Goal: Information Seeking & Learning: Learn about a topic

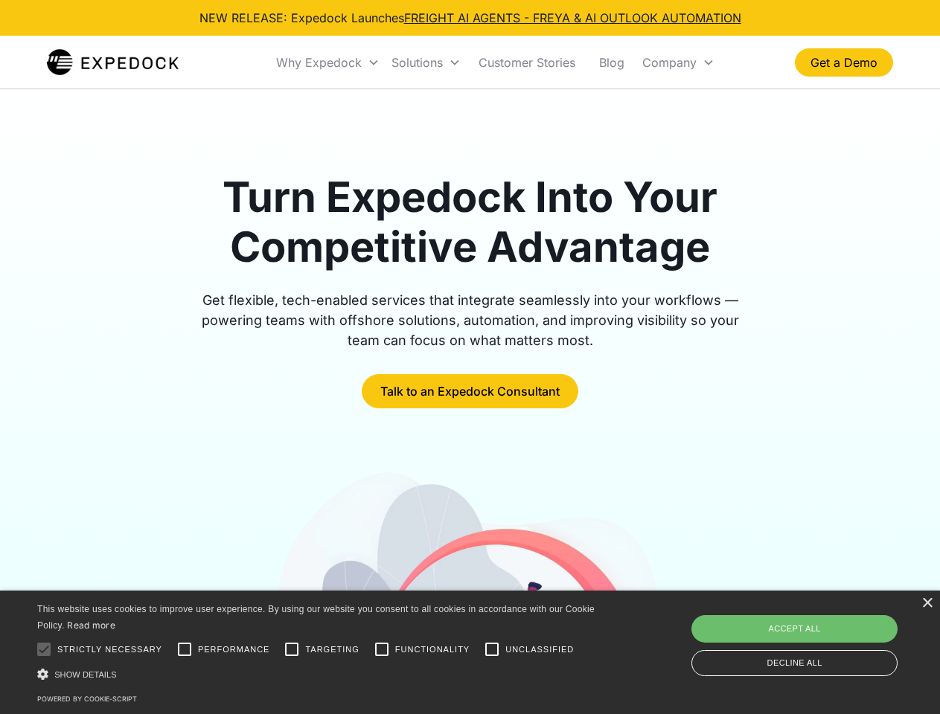
click at [328, 63] on div "Why Expedock" at bounding box center [319, 62] width 86 height 15
click at [426, 63] on div "Solutions" at bounding box center [416, 62] width 51 height 15
click at [678, 63] on div "Company" at bounding box center [669, 62] width 54 height 15
click at [44, 650] on div at bounding box center [44, 650] width 30 height 30
click at [185, 650] on input "Performance" at bounding box center [185, 650] width 30 height 30
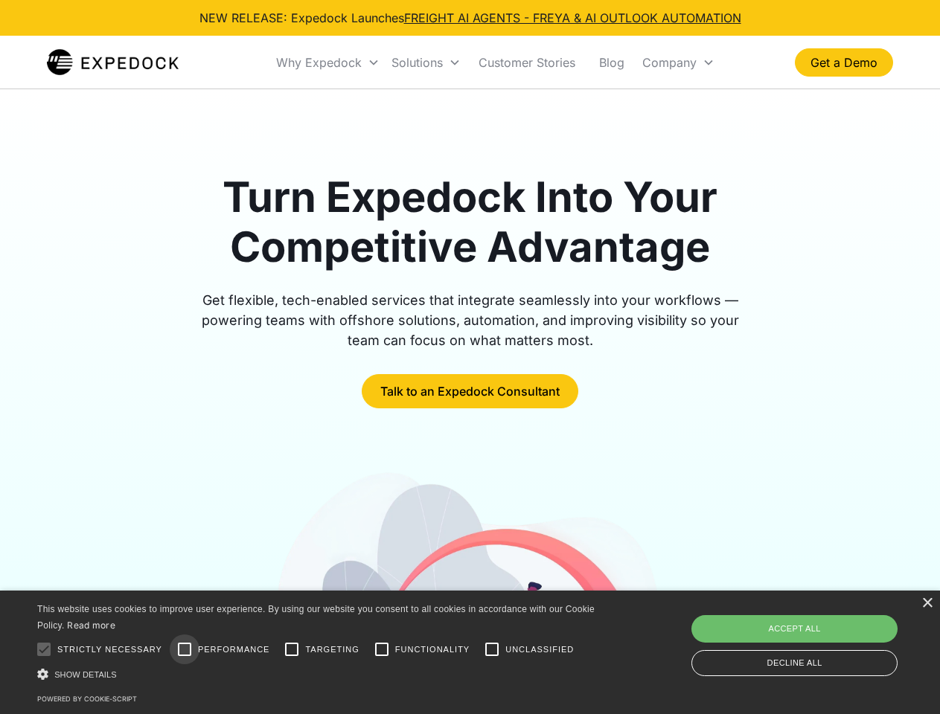
checkbox input "true"
click at [292, 650] on input "Targeting" at bounding box center [292, 650] width 30 height 30
checkbox input "true"
click at [382, 650] on input "Functionality" at bounding box center [382, 650] width 30 height 30
checkbox input "true"
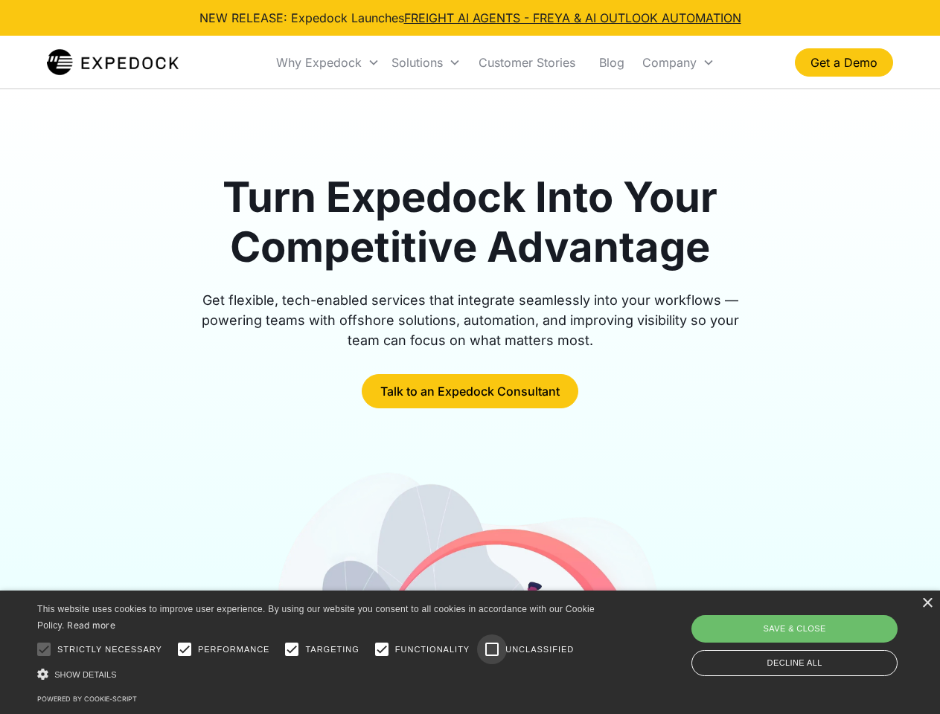
click at [492, 650] on input "Unclassified" at bounding box center [492, 650] width 30 height 30
checkbox input "true"
click at [318, 674] on div "Show details Hide details" at bounding box center [318, 675] width 563 height 16
